Goal: Task Accomplishment & Management: Use online tool/utility

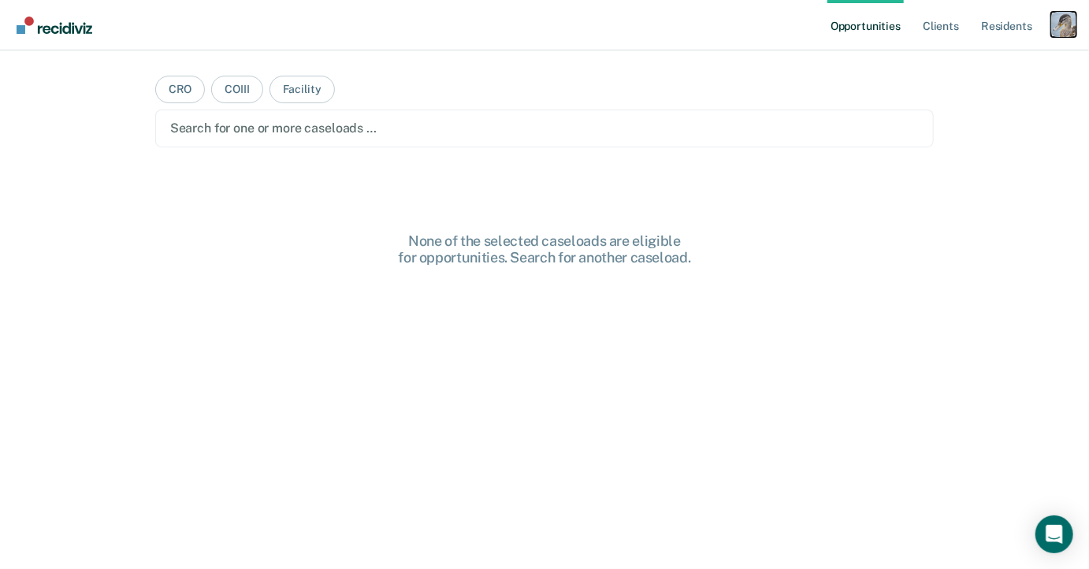
click at [1059, 24] on div "Profile dropdown button" at bounding box center [1063, 24] width 25 height 25
click at [955, 57] on link "Profile" at bounding box center [1000, 63] width 127 height 13
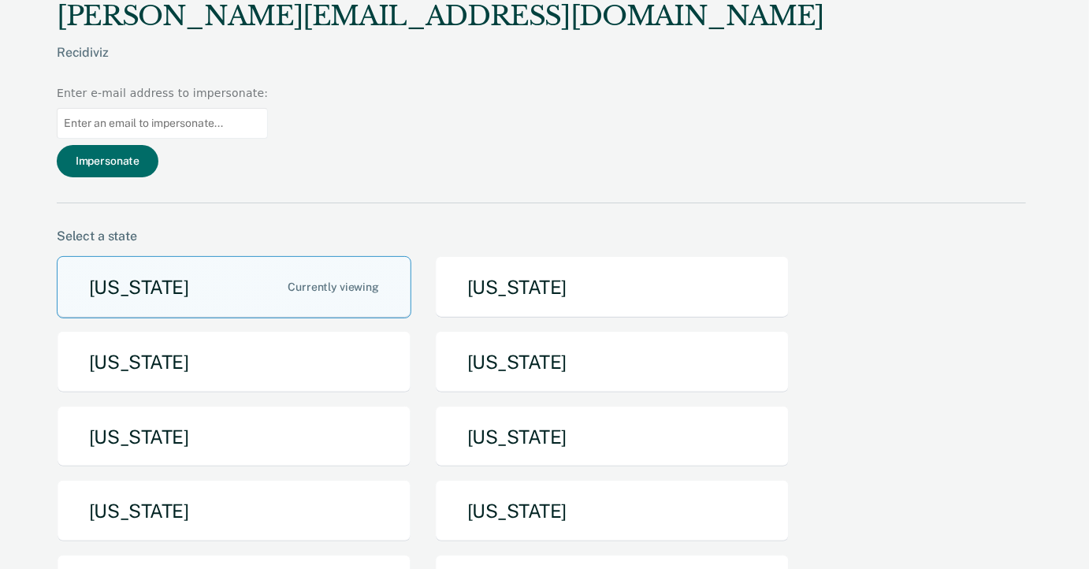
click at [268, 108] on input at bounding box center [162, 123] width 211 height 31
type input "[EMAIL_ADDRESS][US_STATE][DOMAIN_NAME]"
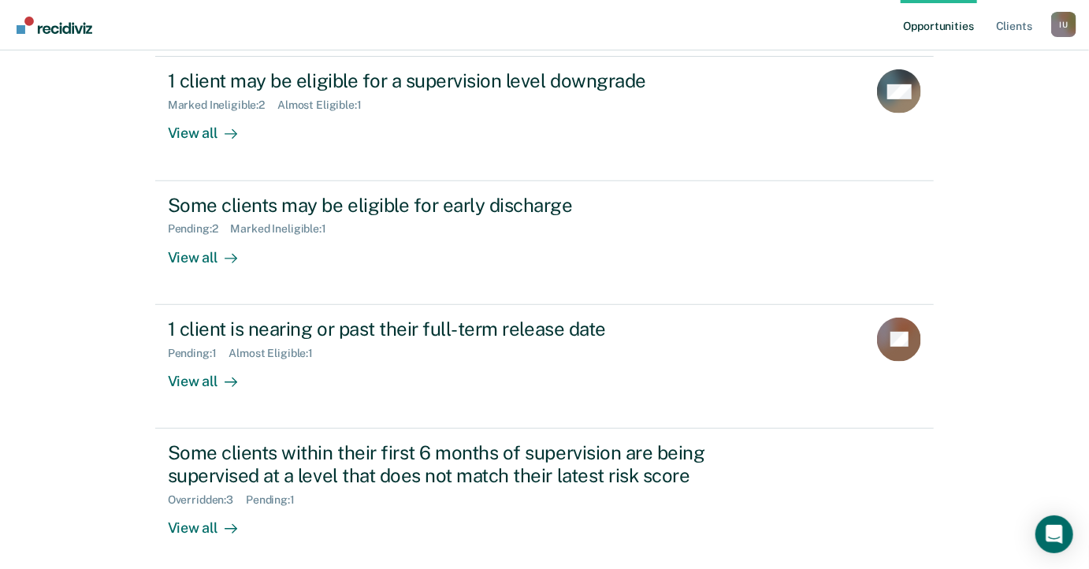
scroll to position [239, 0]
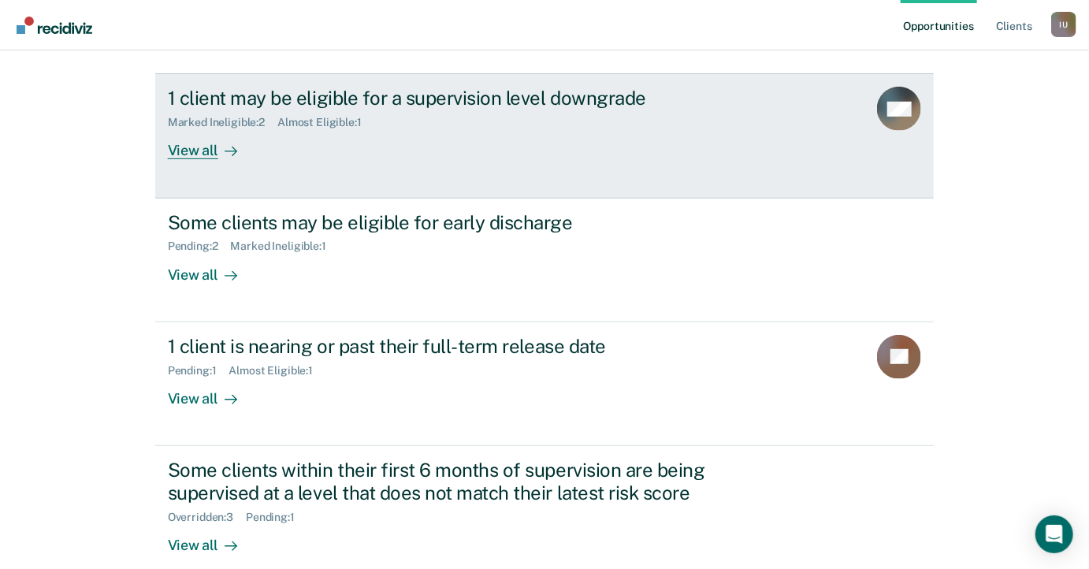
click at [664, 132] on div "1 client may be eligible for a supervision level downgrade Marked Ineligible : …" at bounding box center [463, 123] width 591 height 72
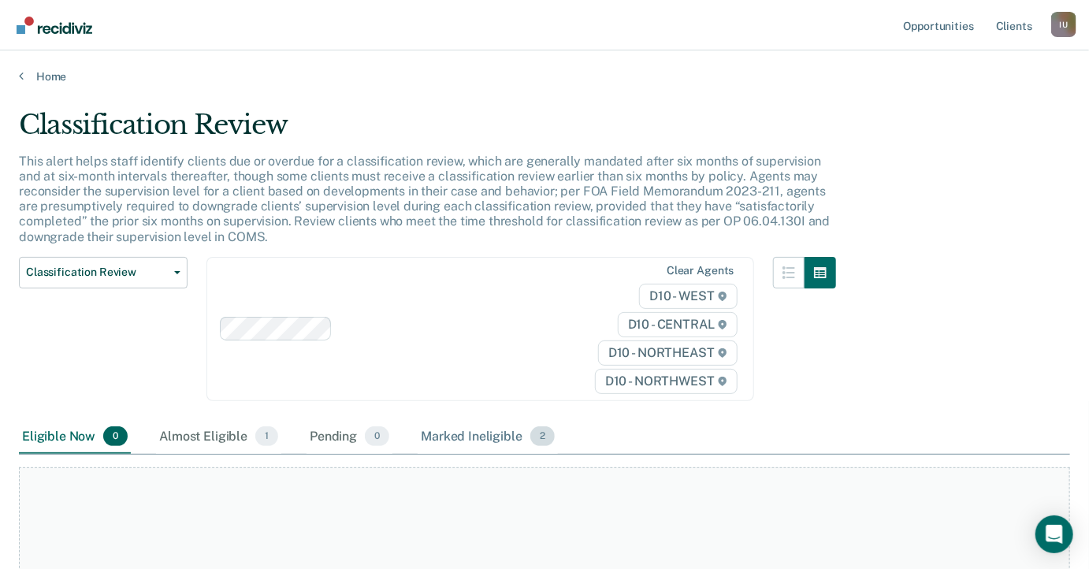
click at [447, 423] on div "Marked Ineligible 2" at bounding box center [487, 437] width 140 height 35
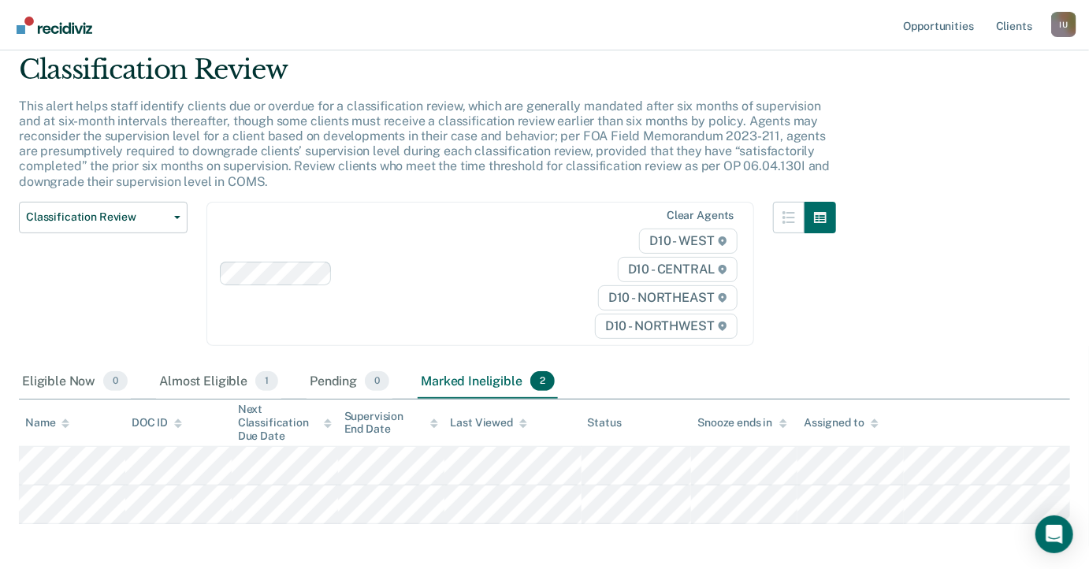
scroll to position [63, 0]
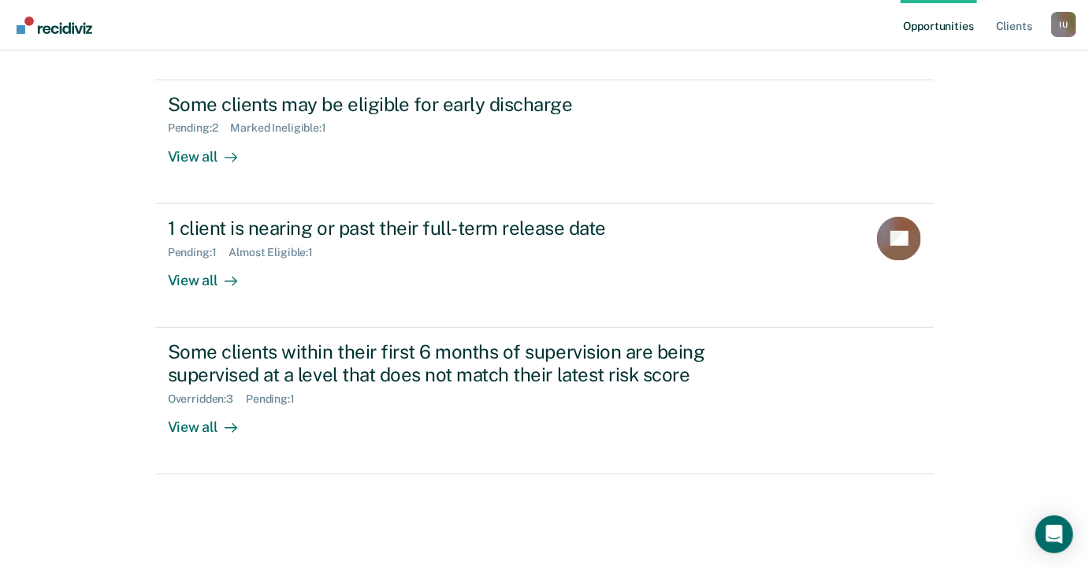
scroll to position [192, 0]
